Goal: Check status

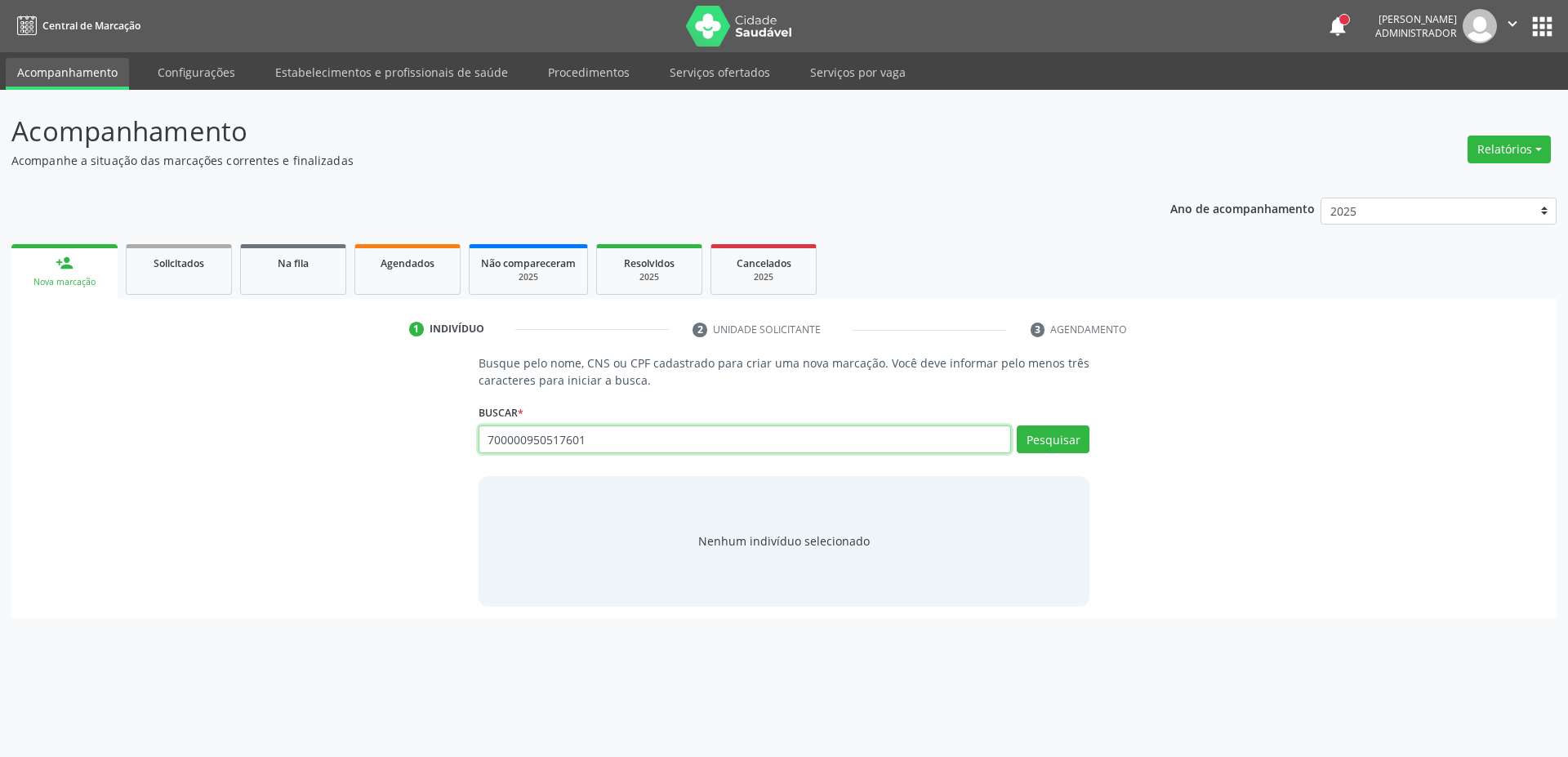
click at [578, 436] on input "700000950517601" at bounding box center [745, 439] width 533 height 28
click at [580, 438] on input "700000950517601" at bounding box center [745, 439] width 533 height 28
click at [591, 439] on input "700000950517601" at bounding box center [745, 439] width 533 height 28
click at [576, 434] on input "700000950517601" at bounding box center [745, 439] width 533 height 28
click at [575, 434] on input "700000950517601" at bounding box center [745, 439] width 533 height 28
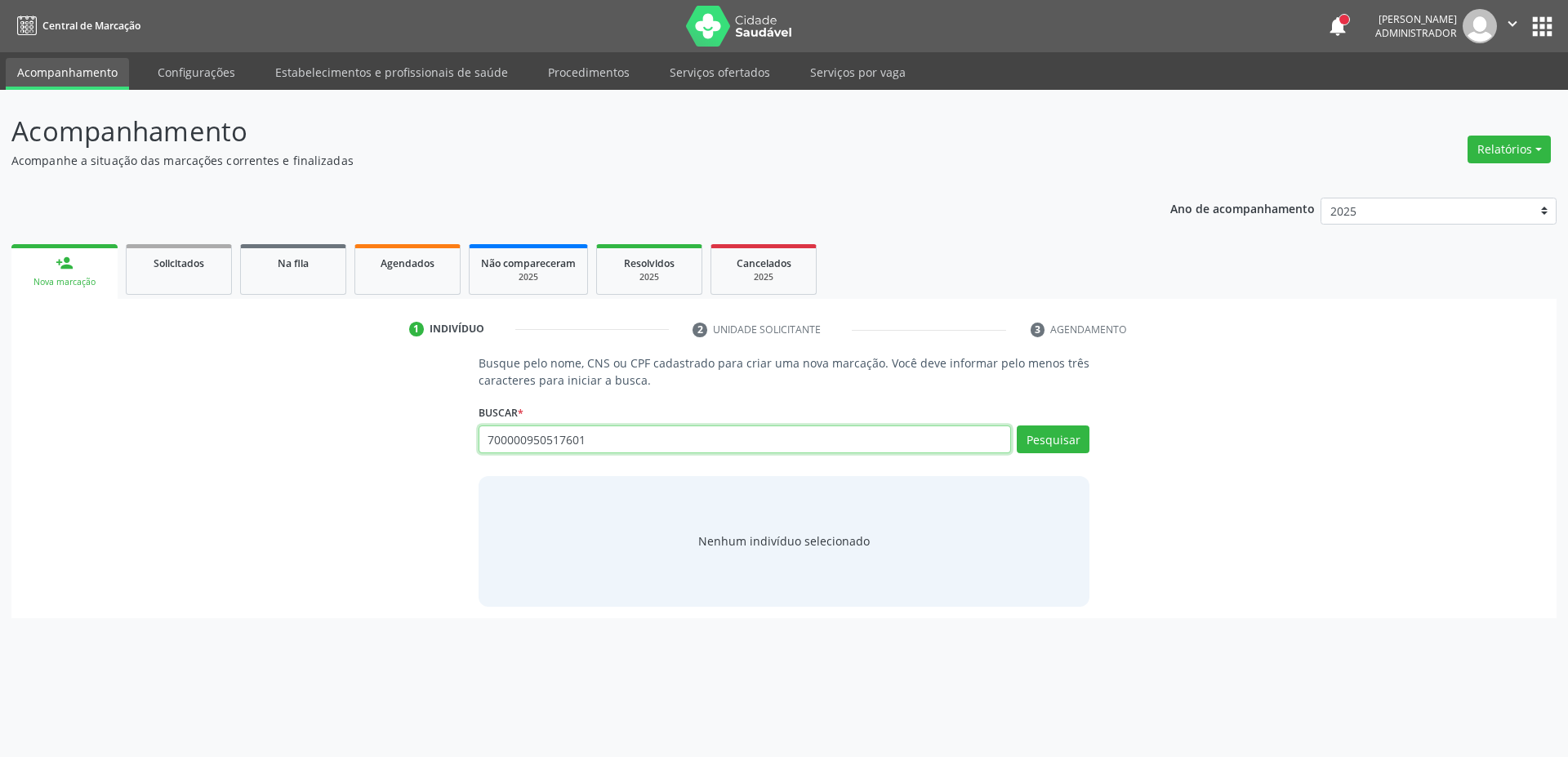
click at [575, 434] on input "700000950517601" at bounding box center [745, 439] width 533 height 28
type input "700000950517601"
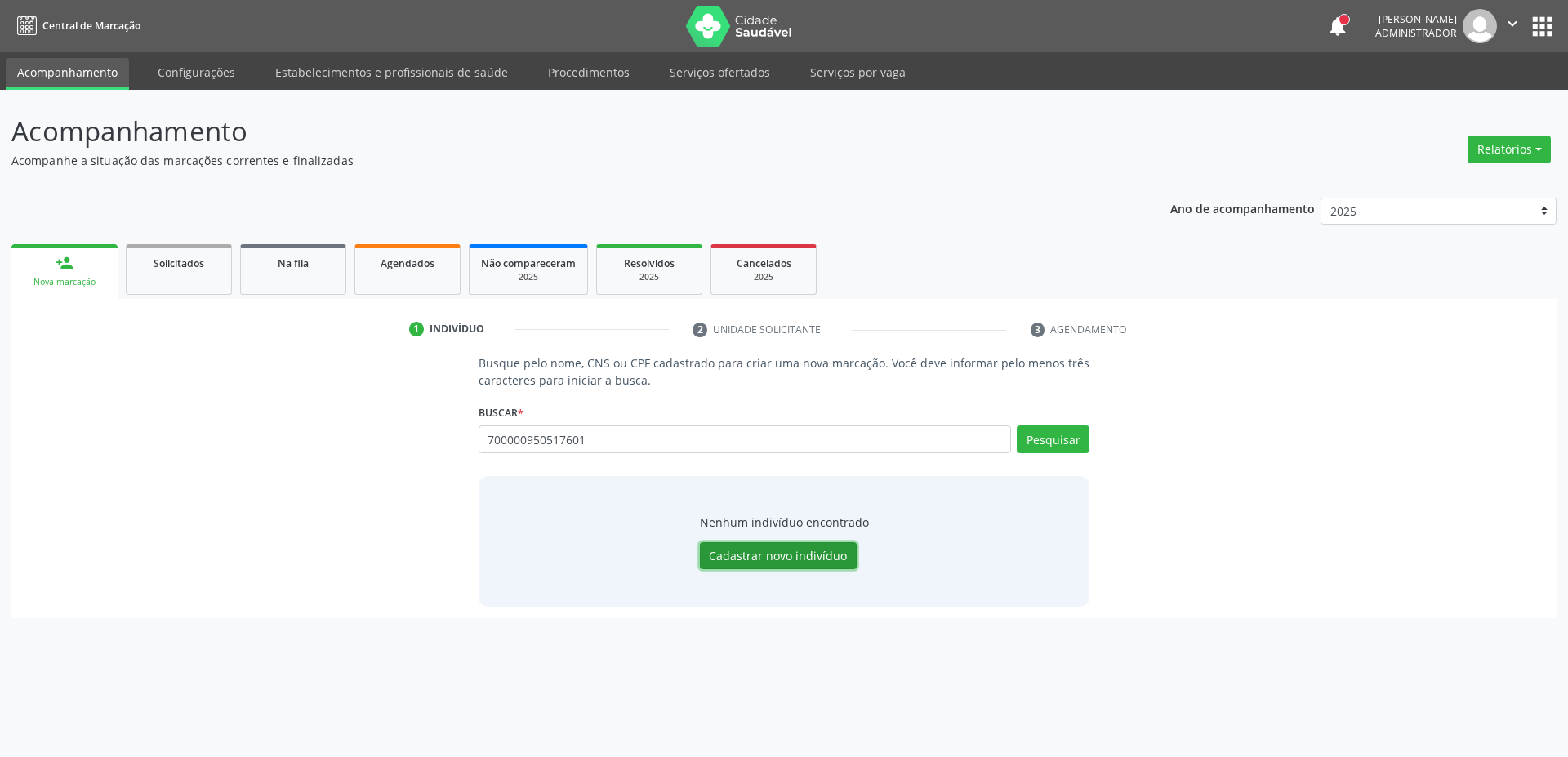
click at [740, 558] on button "Cadastrar novo indivíduo" at bounding box center [779, 556] width 157 height 28
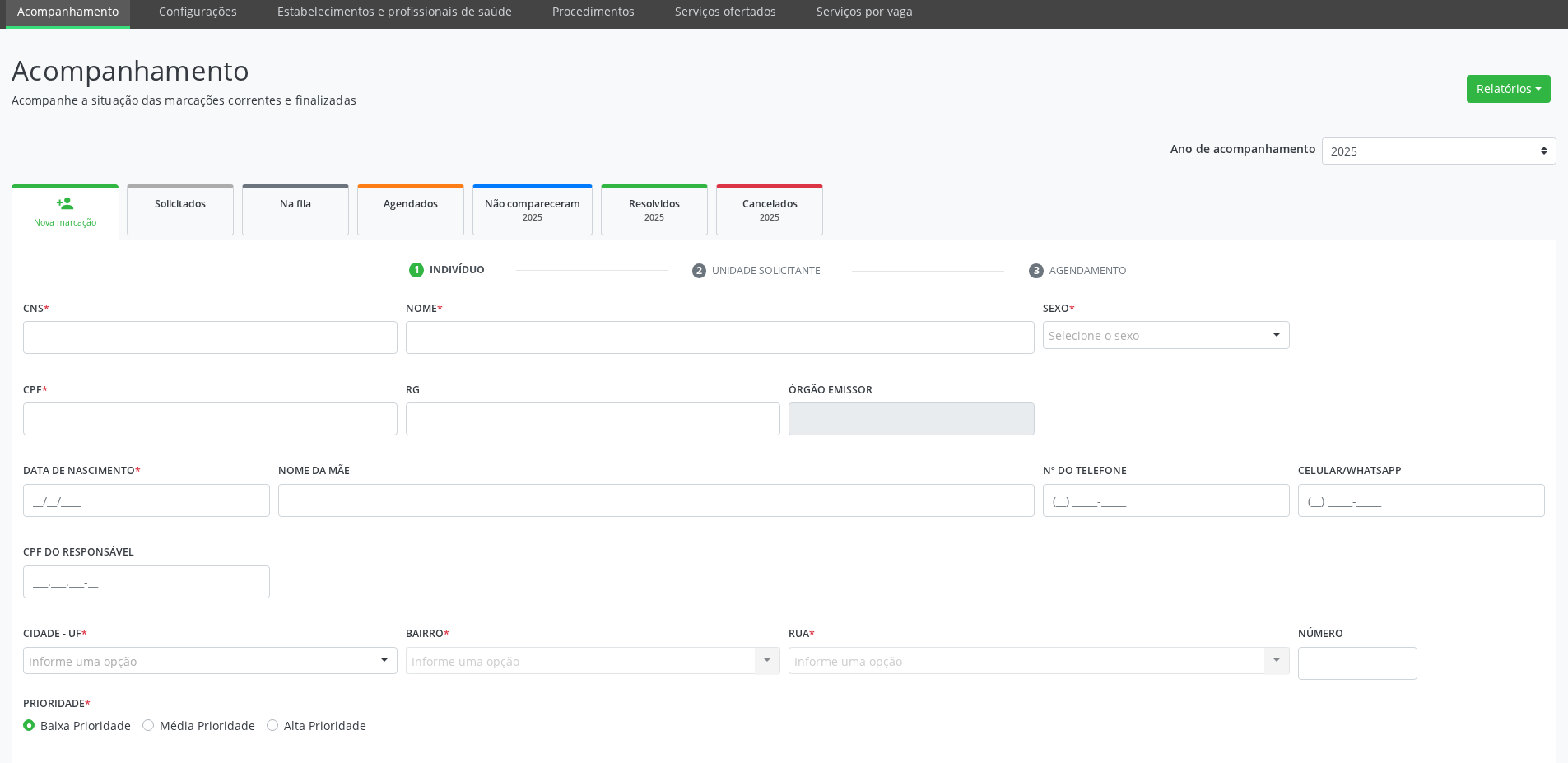
scroll to position [130, 0]
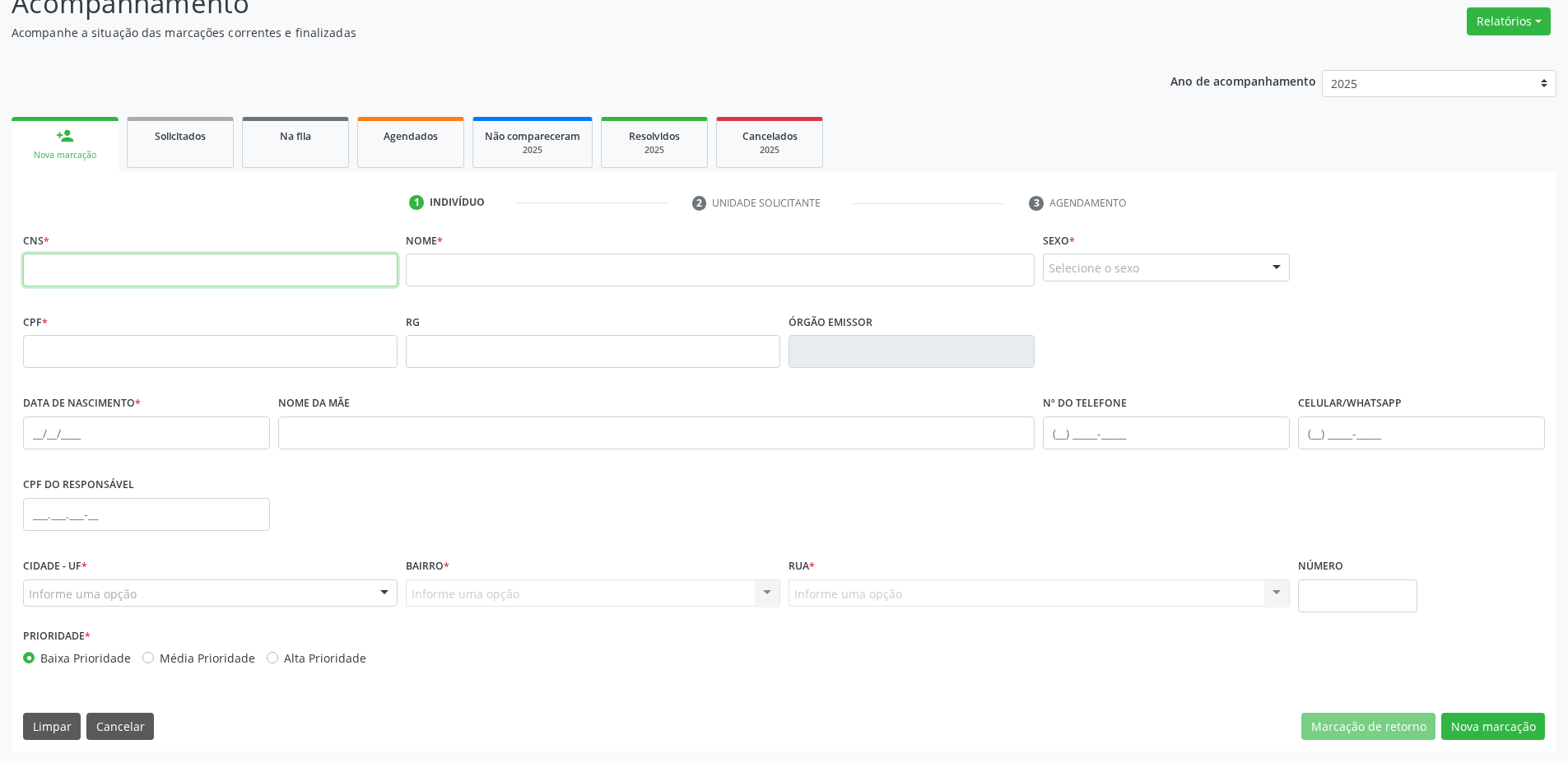
click at [136, 262] on input "text" at bounding box center [209, 269] width 374 height 33
paste input "700 0009 5051 7601"
type input "700 0009 5051 7601"
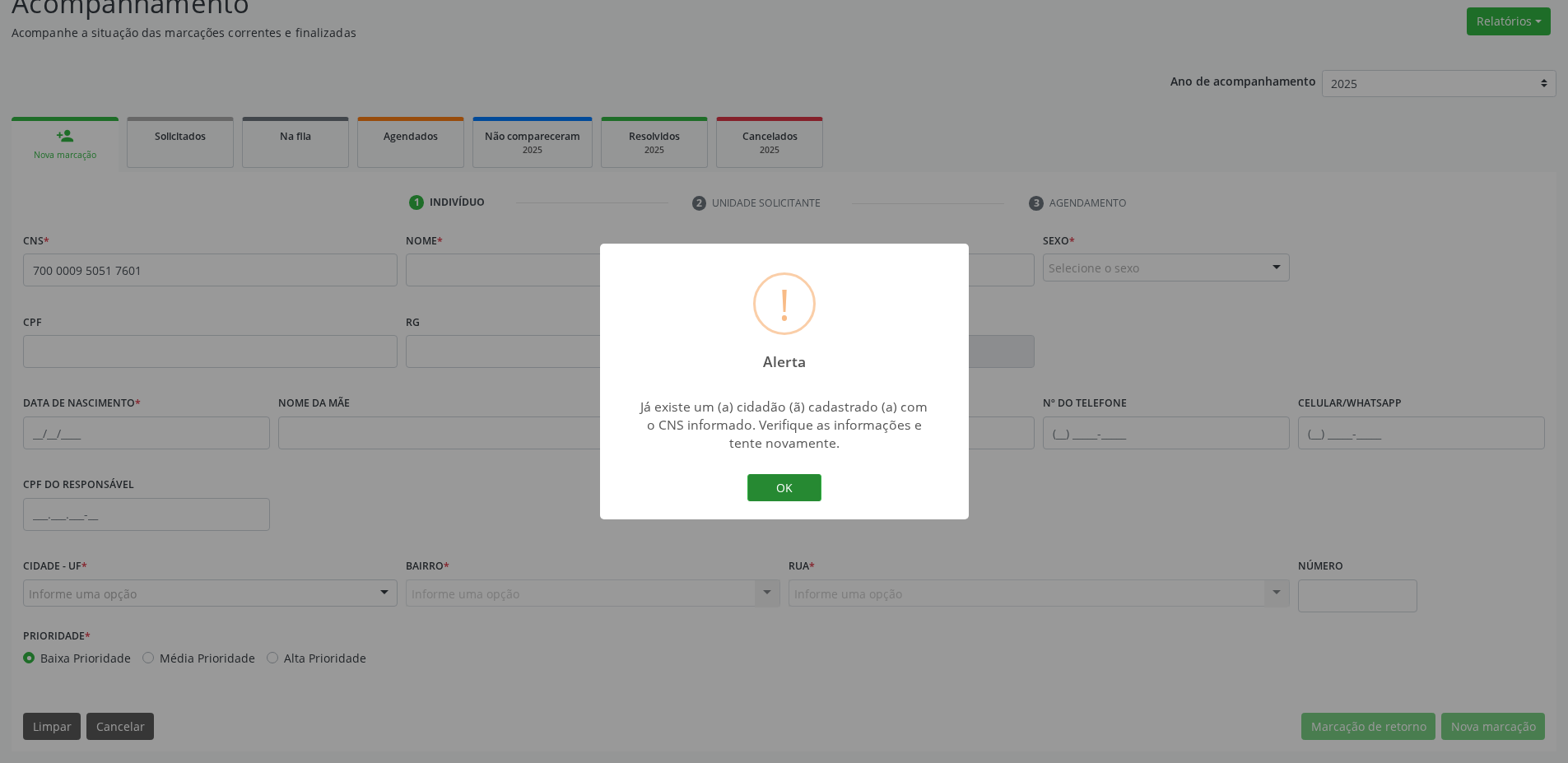
click at [770, 485] on button "OK" at bounding box center [784, 488] width 74 height 28
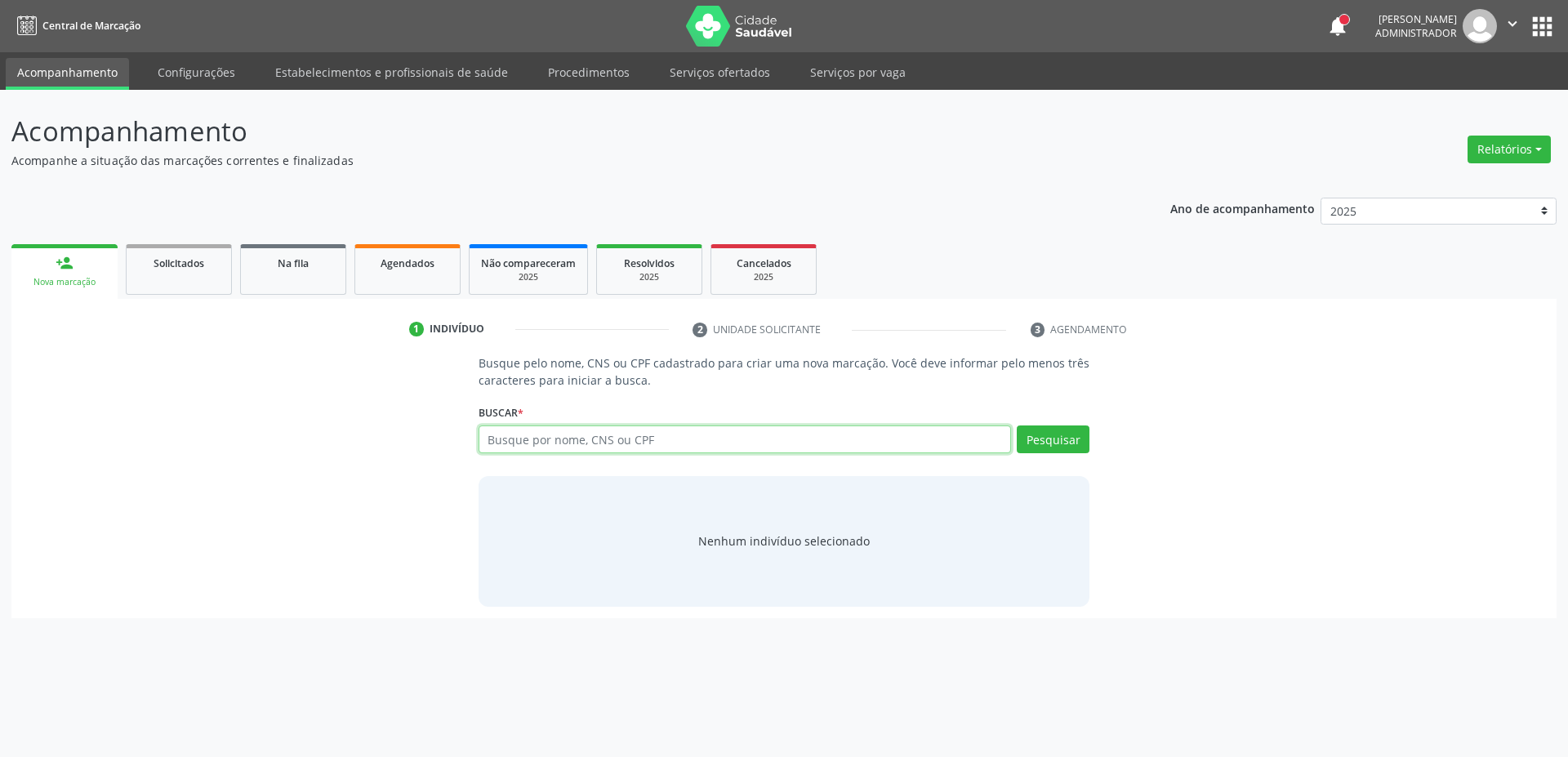
paste input "700000950517601"
type input "700000950517601"
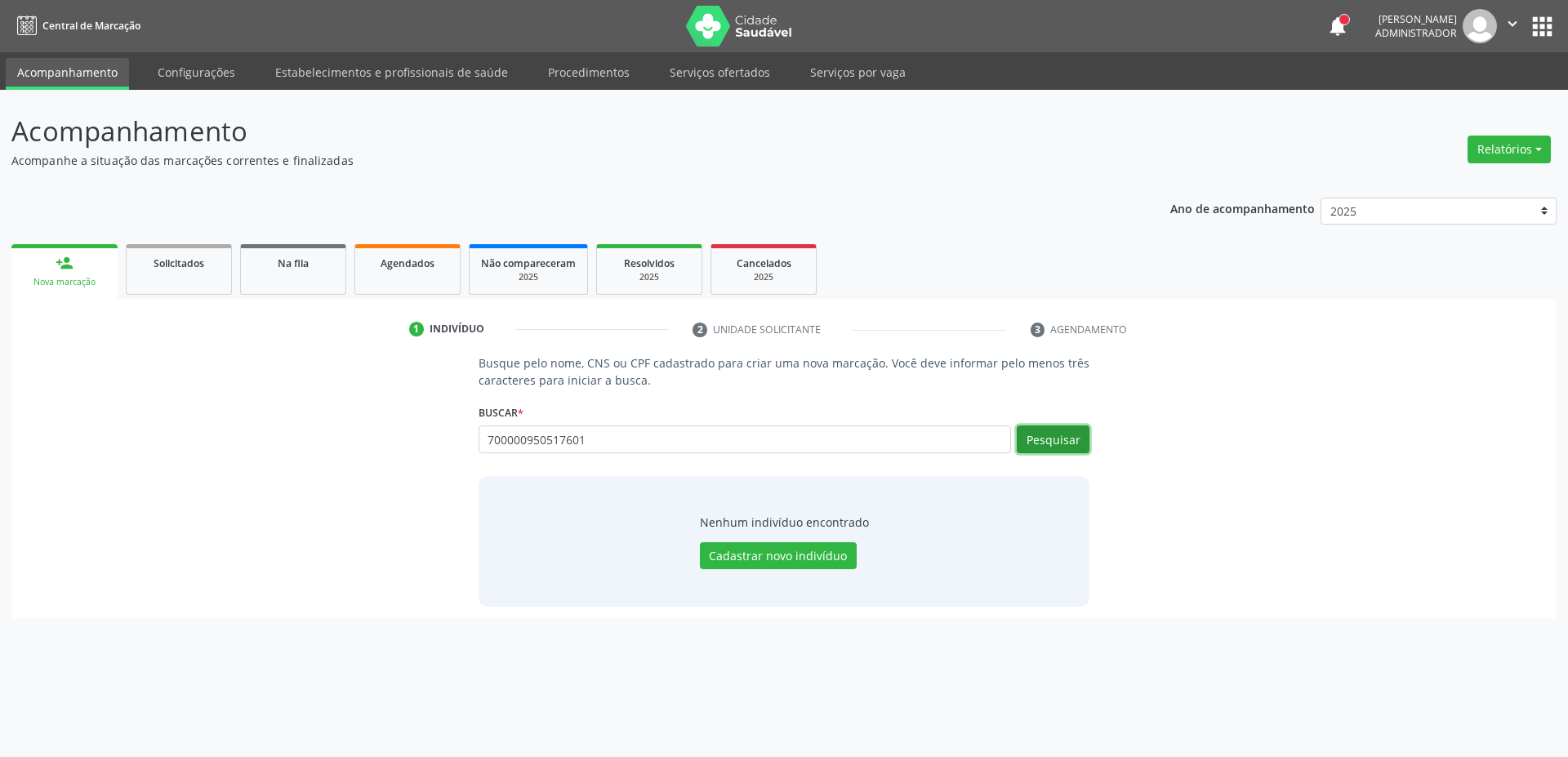
click at [1054, 446] on button "Pesquisar" at bounding box center [1053, 439] width 73 height 28
click at [1072, 450] on button "Pesquisar" at bounding box center [1053, 439] width 73 height 28
click at [1042, 440] on button "Pesquisar" at bounding box center [1053, 439] width 73 height 28
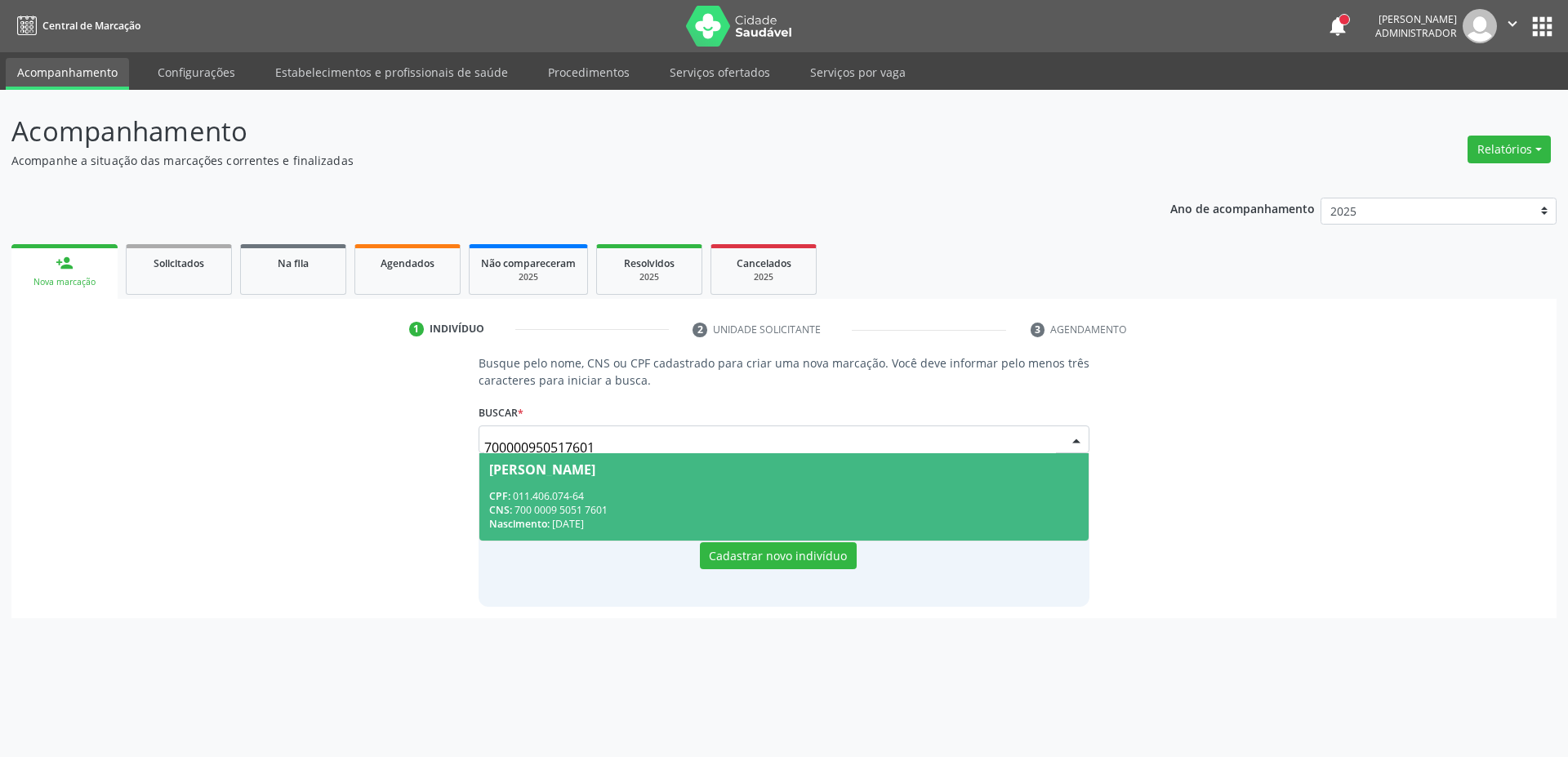
click at [618, 495] on div "CPF: 011.406.074-64" at bounding box center [784, 496] width 591 height 14
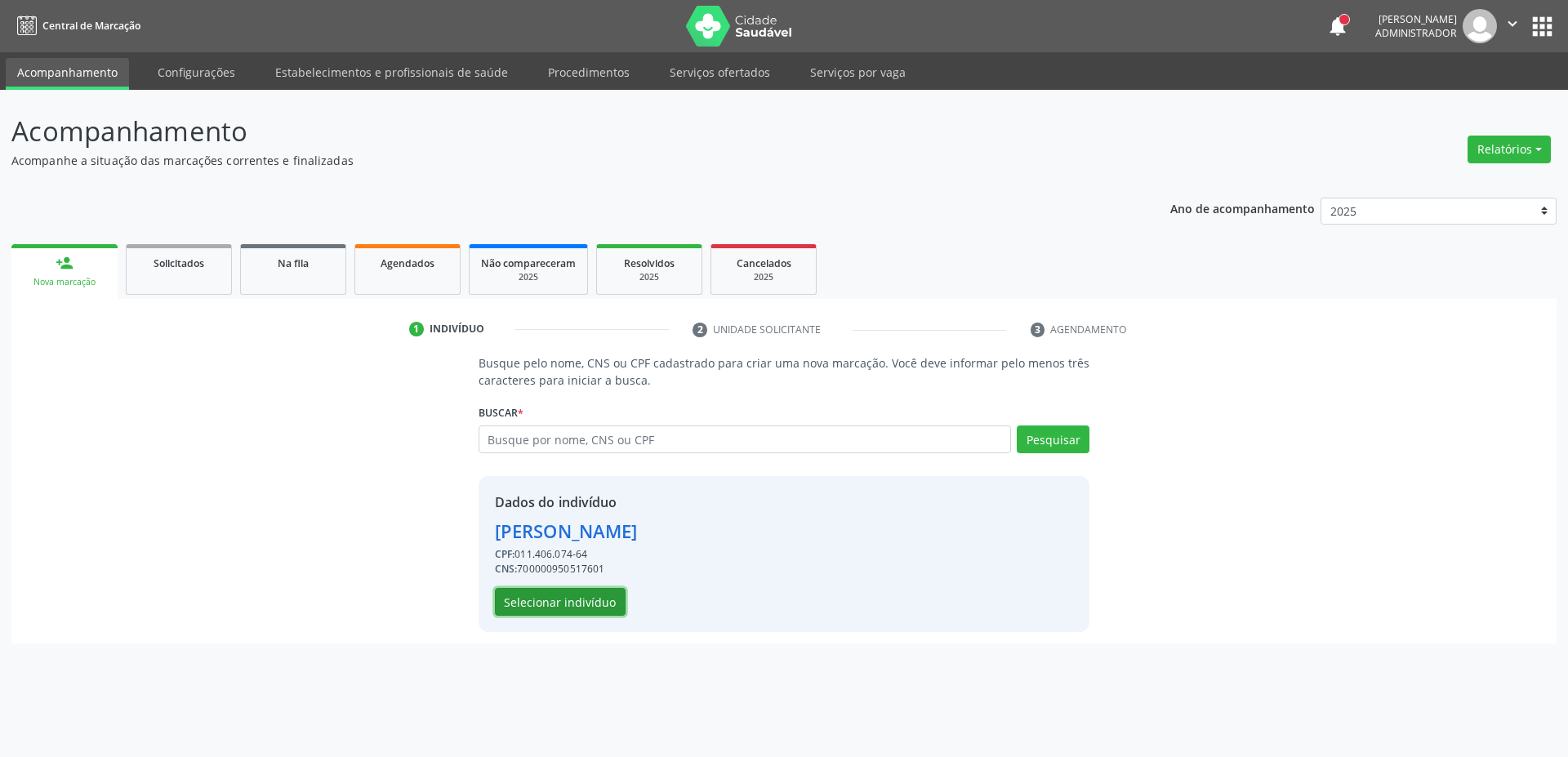
click at [573, 599] on button "Selecionar indivíduo" at bounding box center [560, 602] width 131 height 28
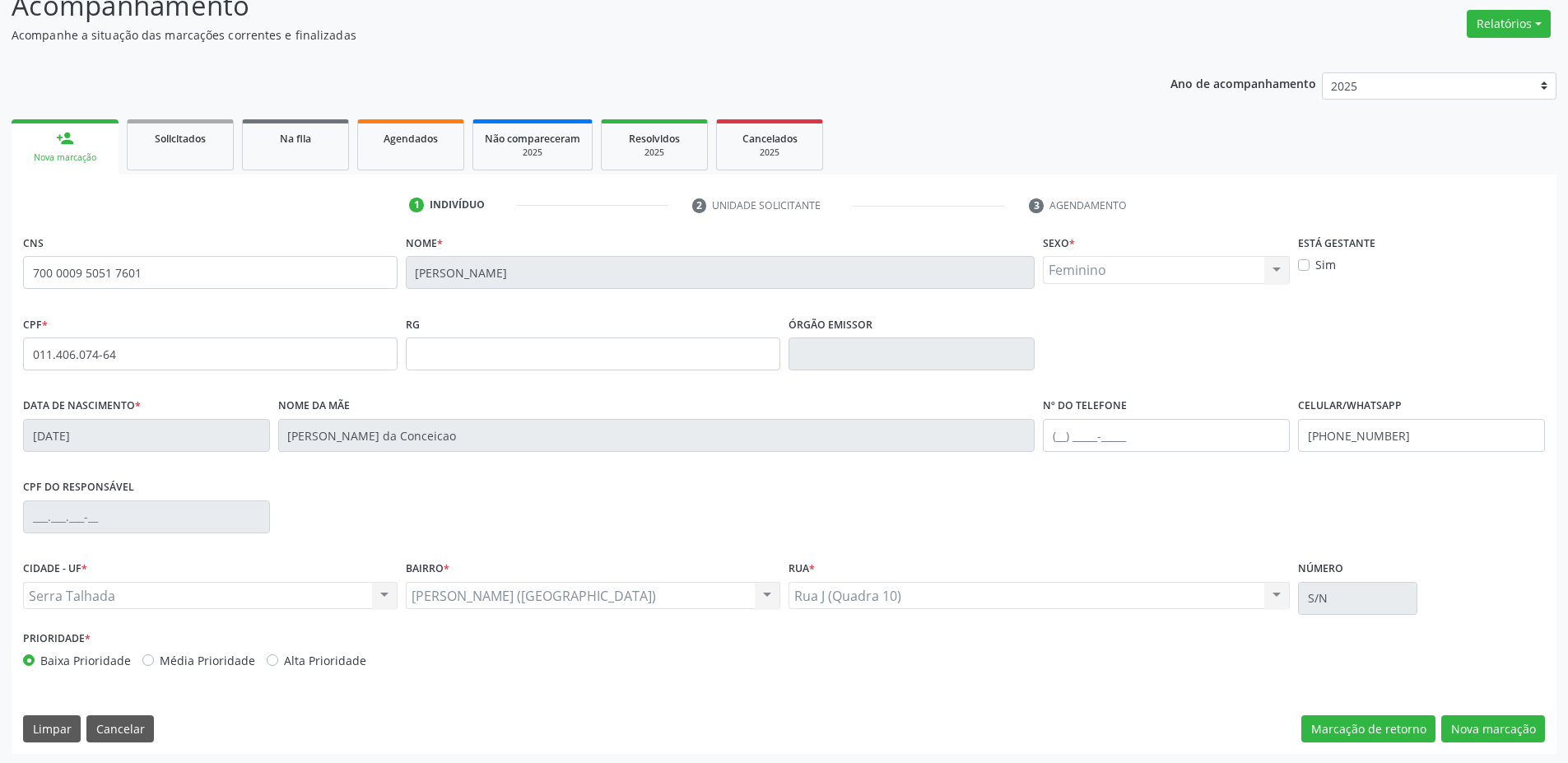
scroll to position [130, 0]
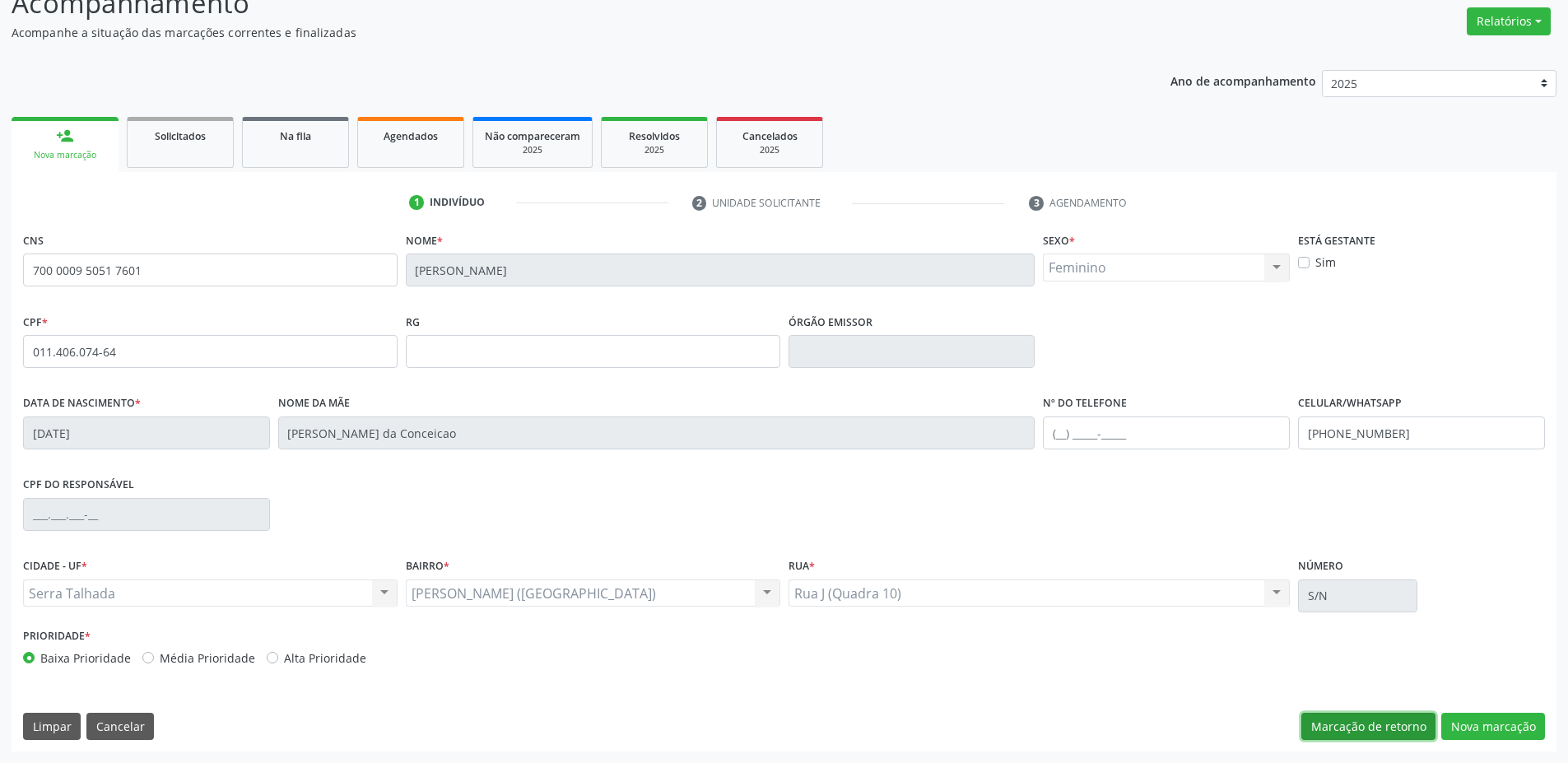
click at [1346, 729] on button "Marcação de retorno" at bounding box center [1369, 727] width 135 height 28
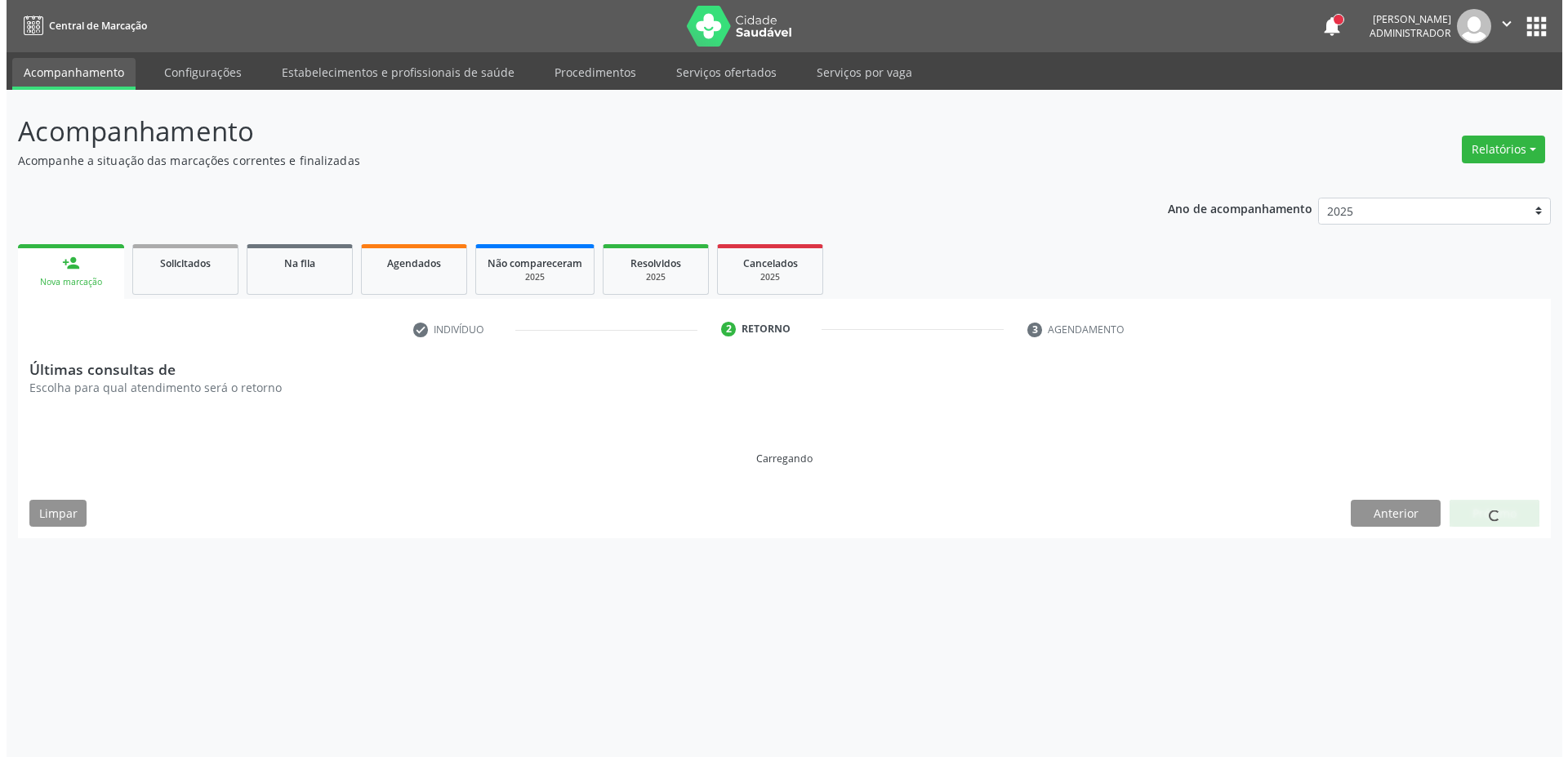
scroll to position [0, 0]
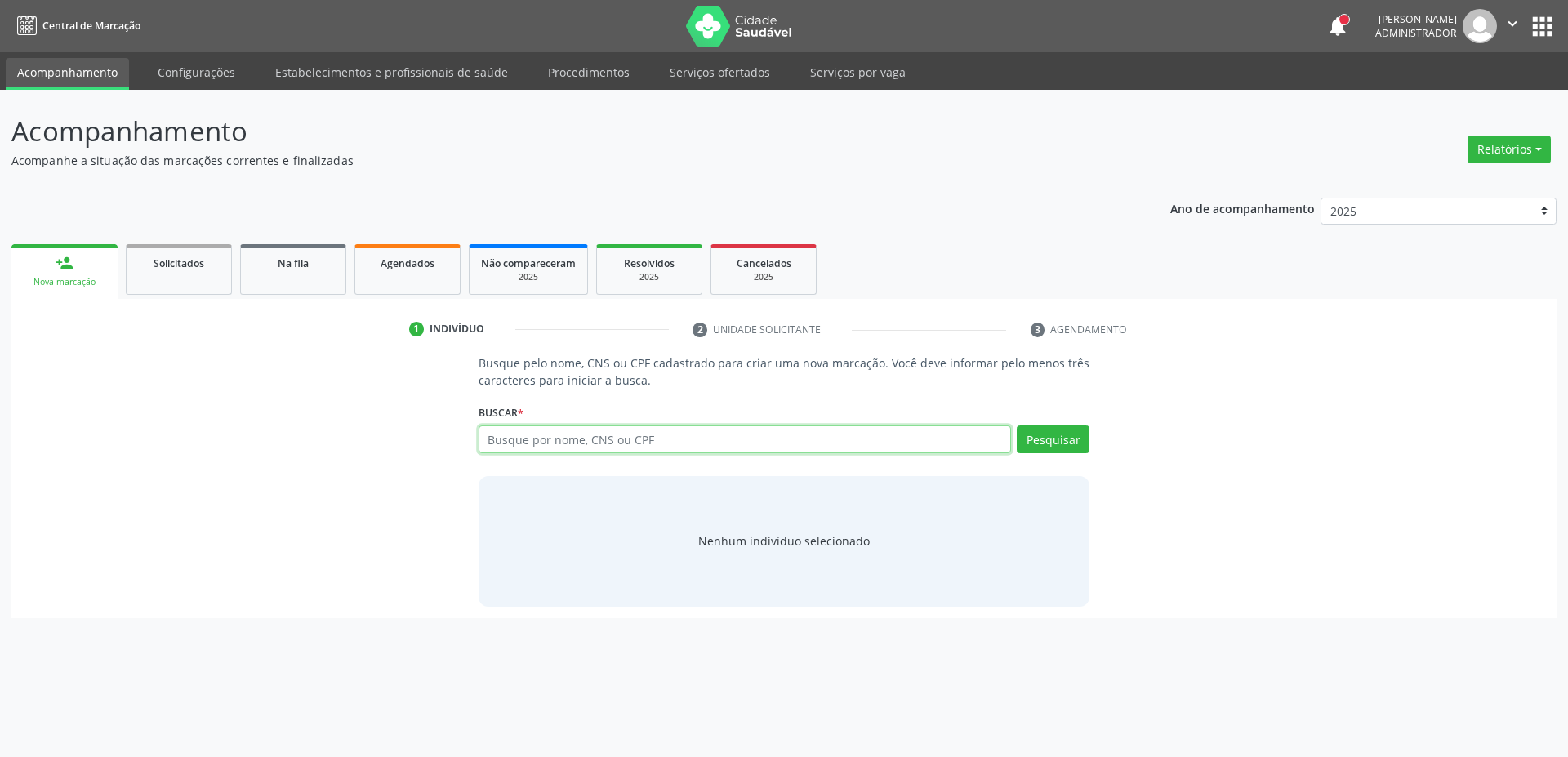
paste input "700000950517601"
type input "700000950517601"
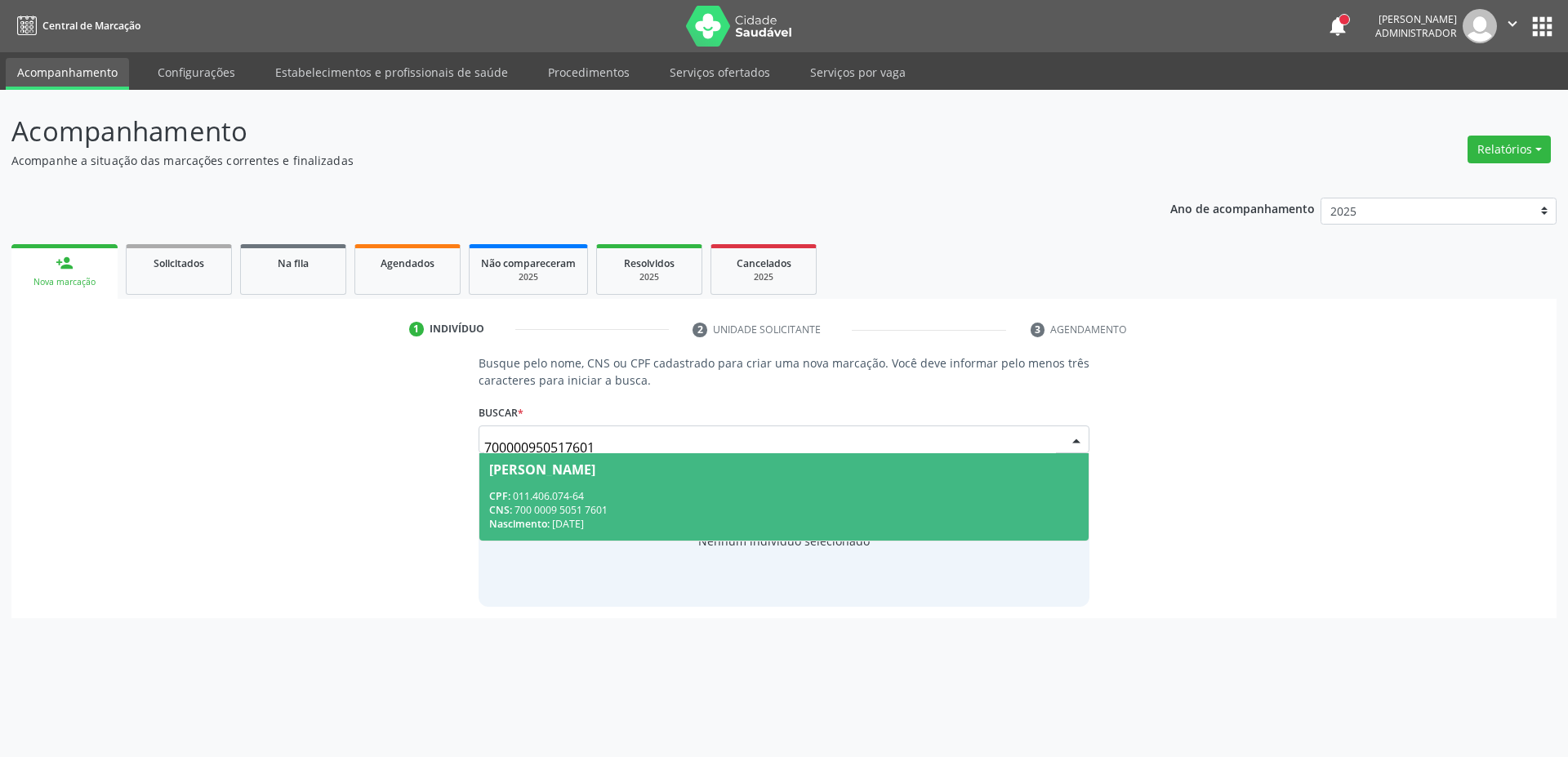
click at [619, 518] on div "Nascimento: 26/02/1953" at bounding box center [784, 524] width 591 height 14
